Goal: Task Accomplishment & Management: Manage account settings

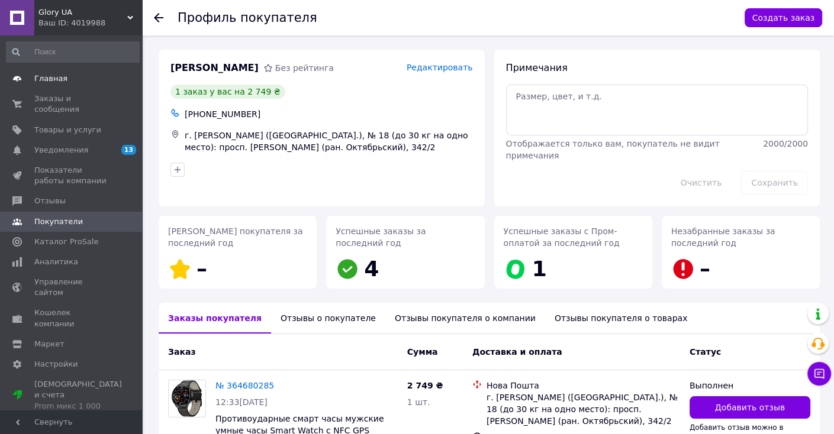
drag, startPoint x: 36, startPoint y: 94, endPoint x: 36, endPoint y: 87, distance: 7.1
click at [36, 94] on span "Заказы и сообщения" at bounding box center [71, 103] width 75 height 21
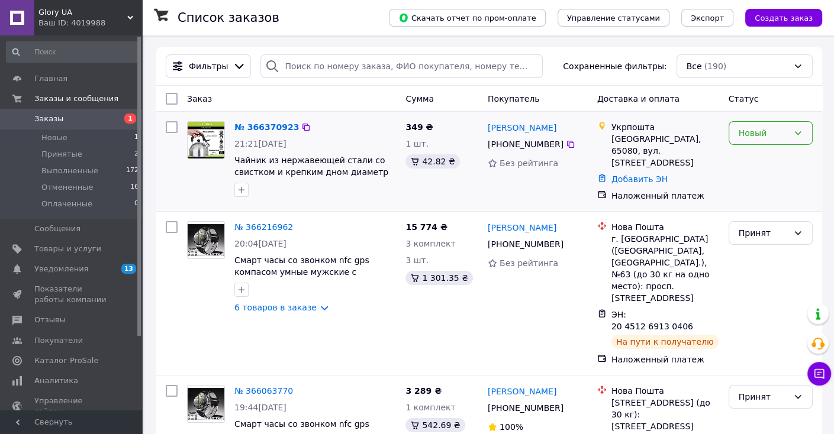
click at [736, 128] on div "Новый" at bounding box center [770, 133] width 84 height 24
click at [743, 155] on li "Принят" at bounding box center [769, 159] width 83 height 21
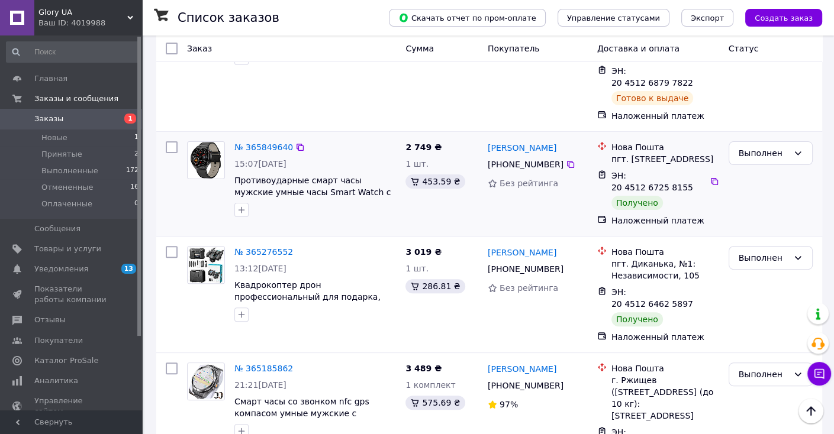
scroll to position [676, 0]
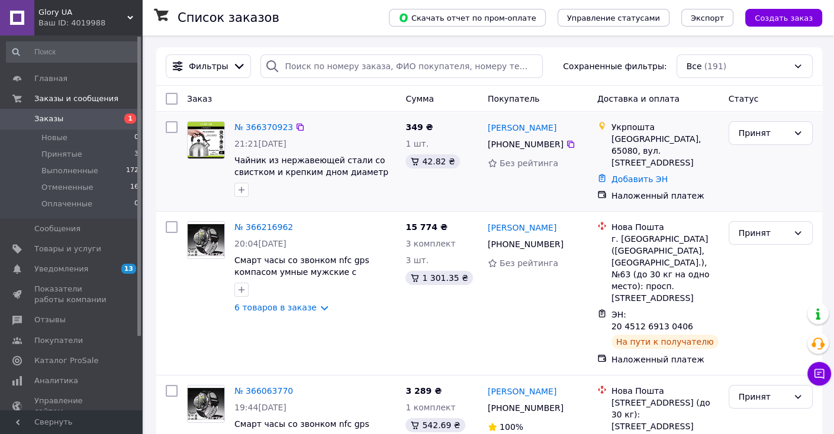
click at [220, 188] on div at bounding box center [205, 159] width 47 height 85
drag, startPoint x: 535, startPoint y: 118, endPoint x: 516, endPoint y: 115, distance: 19.3
click at [516, 115] on div "№ 366370923 21:21, 12.10.2025 Чайник из нержавеющей стали со свистком и крепким…" at bounding box center [489, 161] width 666 height 99
copy link "Юрий Чайка"
click at [169, 173] on div at bounding box center [171, 162] width 21 height 90
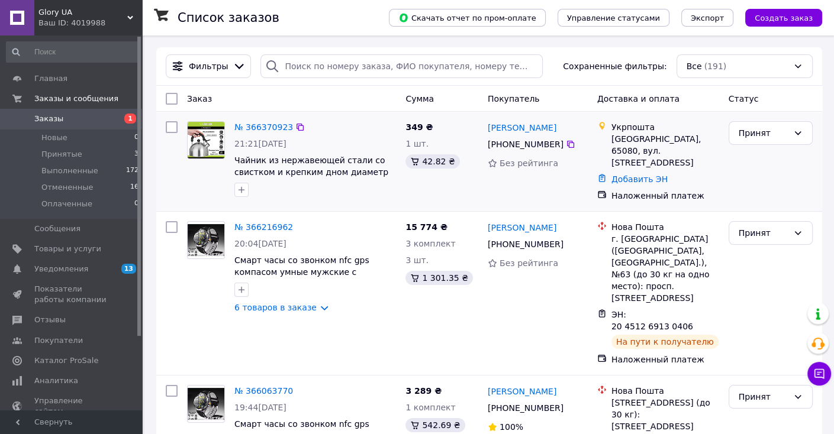
click at [179, 165] on div at bounding box center [171, 162] width 21 height 90
click at [174, 178] on div at bounding box center [171, 162] width 21 height 90
click at [276, 128] on link "№ 366370923" at bounding box center [263, 126] width 59 height 9
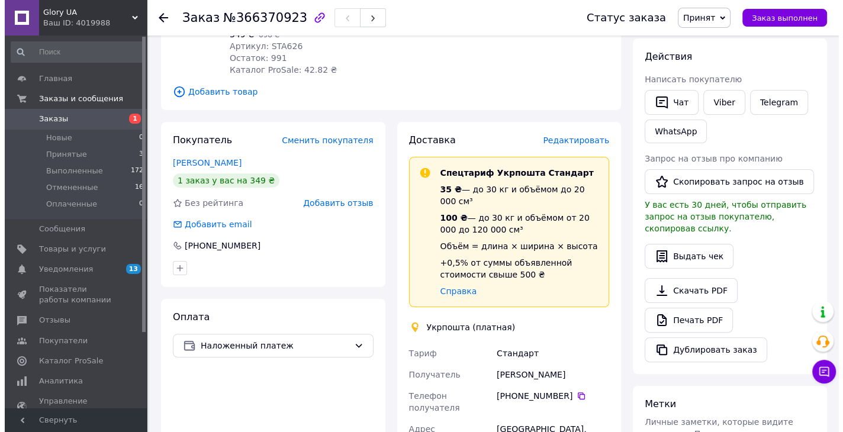
scroll to position [178, 0]
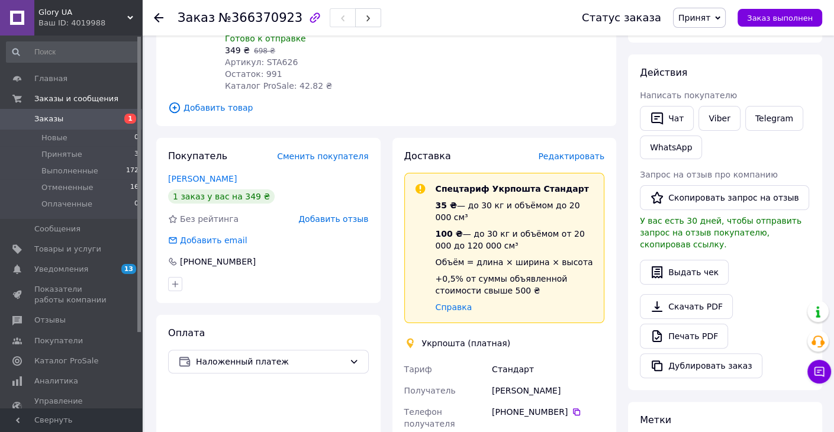
click at [567, 151] on span "Редактировать" at bounding box center [571, 155] width 66 height 9
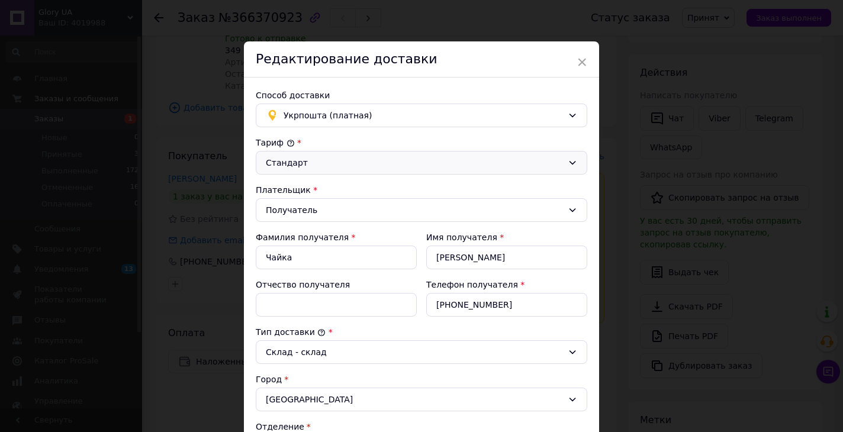
click at [421, 157] on div "Стандарт" at bounding box center [414, 162] width 297 height 13
click at [378, 205] on li "Экспресс" at bounding box center [419, 208] width 330 height 21
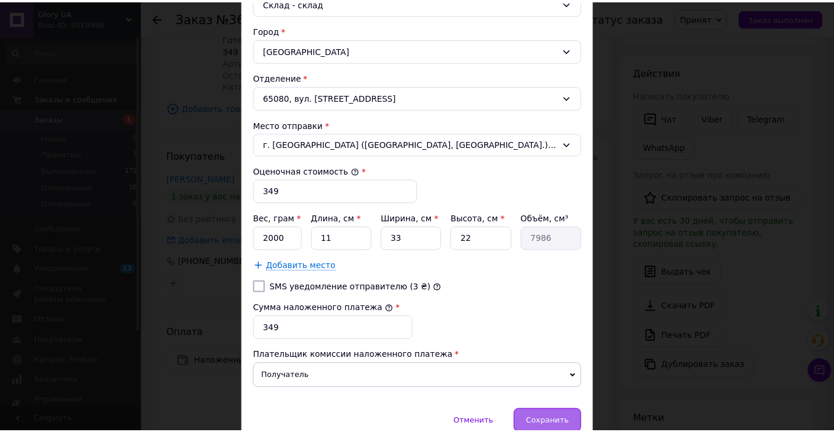
scroll to position [401, 0]
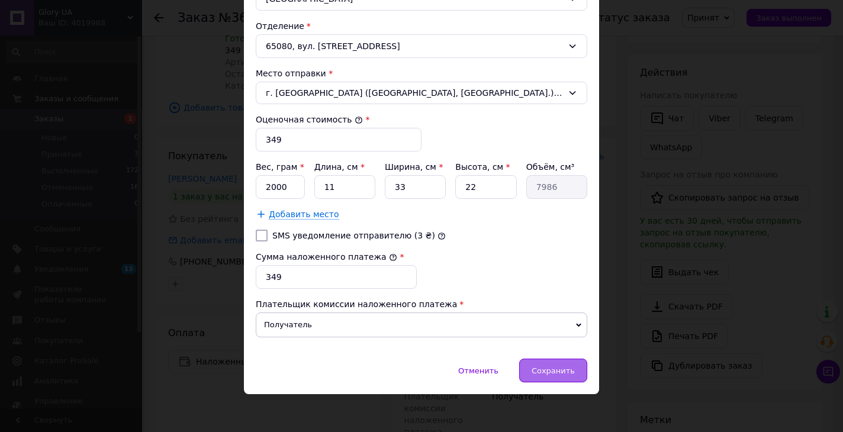
click at [540, 367] on span "Сохранить" at bounding box center [552, 370] width 43 height 9
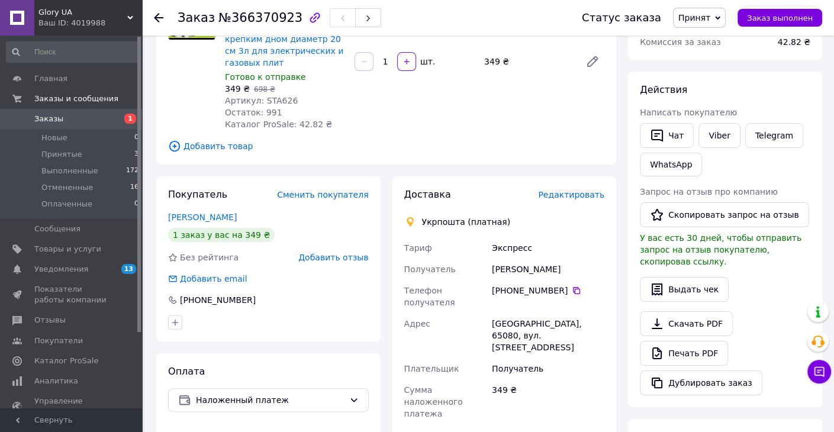
scroll to position [118, 0]
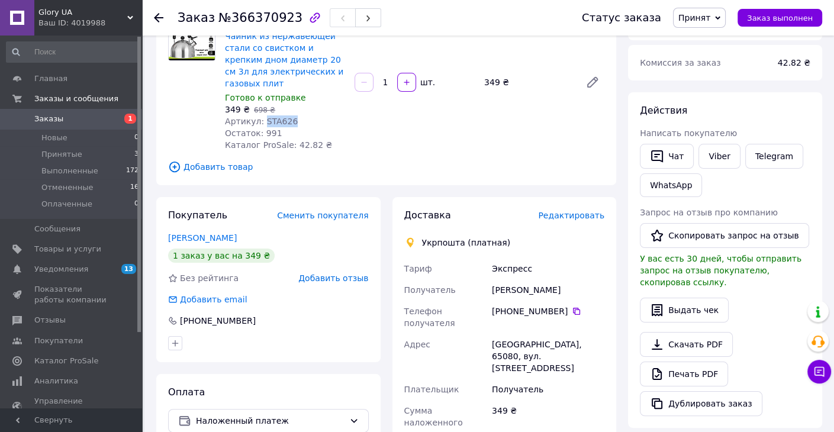
drag, startPoint x: 260, startPoint y: 111, endPoint x: 293, endPoint y: 114, distance: 32.7
click at [293, 115] on div "Артикул: STA626" at bounding box center [285, 121] width 120 height 12
copy span "STA626"
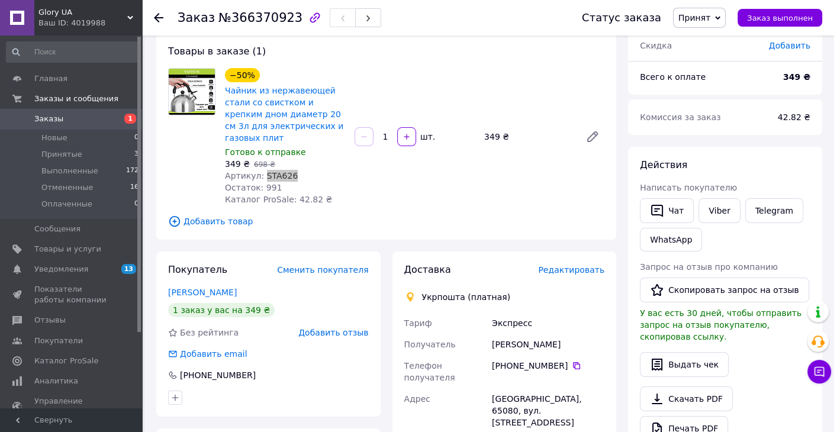
scroll to position [0, 0]
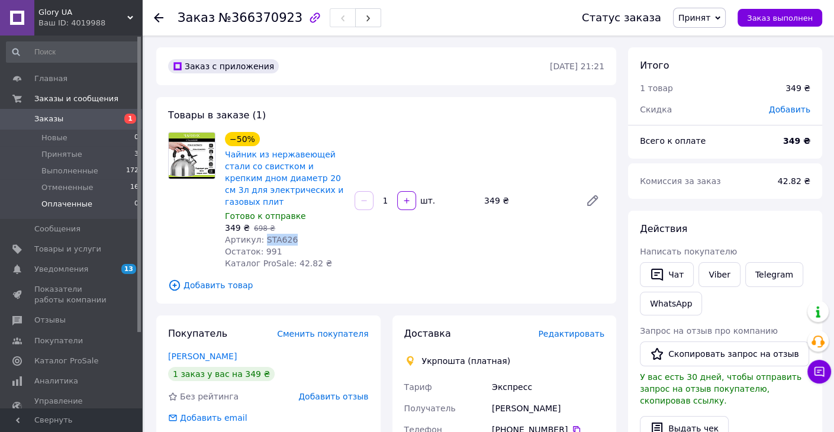
copy span "STA626"
click at [727, 108] on div "Скидка" at bounding box center [697, 109] width 129 height 26
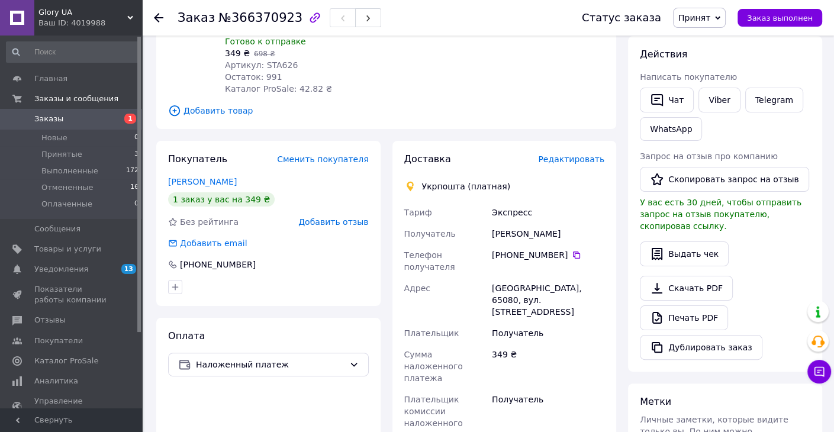
scroll to position [178, 0]
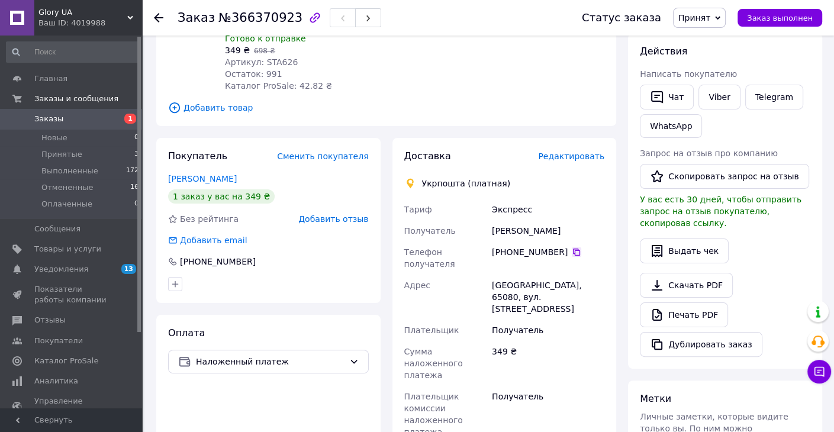
click at [572, 247] on icon at bounding box center [576, 251] width 9 height 9
click at [750, 126] on div "Чат Viber Telegram WhatsApp" at bounding box center [724, 111] width 175 height 58
drag, startPoint x: 517, startPoint y: 261, endPoint x: 491, endPoint y: 263, distance: 25.5
click at [491, 275] on div "Одесса, 65080, вул. Варненська, 1" at bounding box center [547, 297] width 117 height 45
copy div "Одесса"
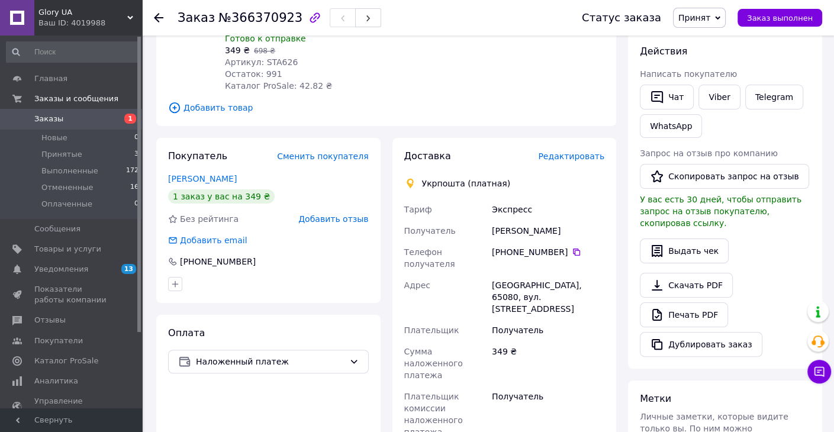
click at [777, 238] on div "Выдать чек" at bounding box center [725, 250] width 170 height 25
drag, startPoint x: 524, startPoint y: 263, endPoint x: 544, endPoint y: 266, distance: 20.9
click at [544, 275] on div "Одесса, 65080, вул. Варненська, 1" at bounding box center [547, 297] width 117 height 45
copy div "65080"
click at [766, 273] on div "Скачать PDF   Печать PDF   Дублировать заказ" at bounding box center [725, 315] width 170 height 84
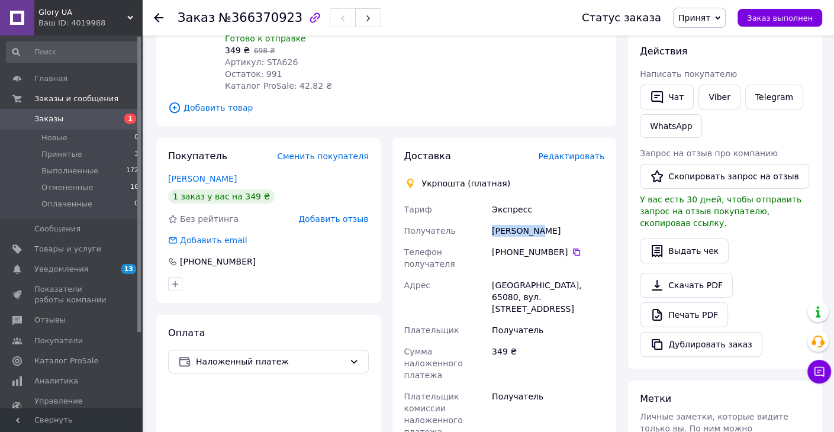
drag, startPoint x: 490, startPoint y: 221, endPoint x: 540, endPoint y: 223, distance: 49.8
click at [540, 223] on div "Юрий Чайка" at bounding box center [547, 230] width 117 height 21
copy div "Юрий Чайка"
click at [781, 138] on div "Чат Viber Telegram WhatsApp" at bounding box center [724, 111] width 175 height 58
